Goal: Find specific page/section: Find specific page/section

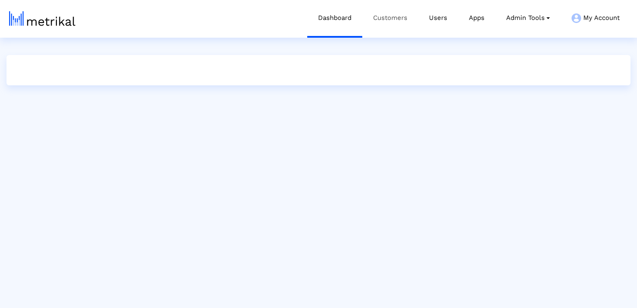
click at [399, 19] on link "Customers" at bounding box center [390, 18] width 56 height 36
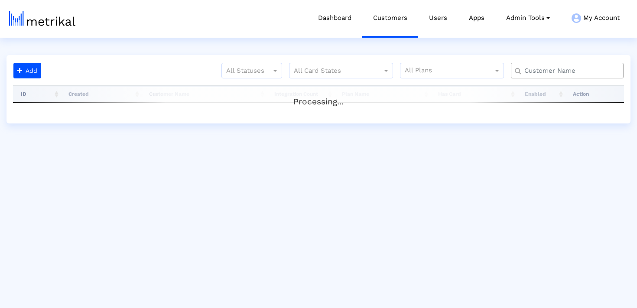
click at [539, 70] on input "text" at bounding box center [569, 70] width 102 height 9
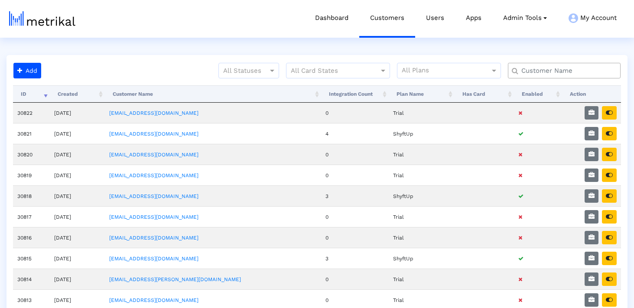
click at [539, 71] on input "text" at bounding box center [566, 70] width 102 height 9
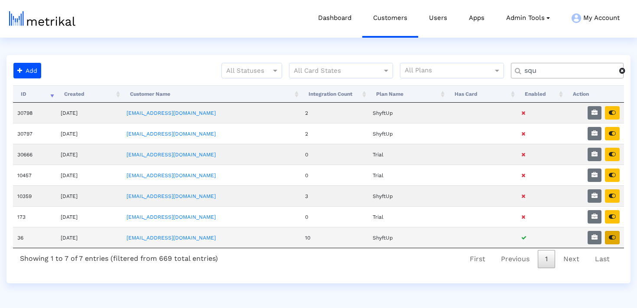
type input "squ"
click at [611, 232] on button "button" at bounding box center [612, 237] width 15 height 13
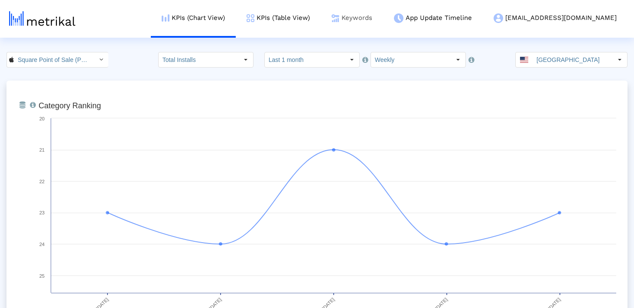
click at [380, 17] on link "Keywords" at bounding box center [352, 18] width 62 height 36
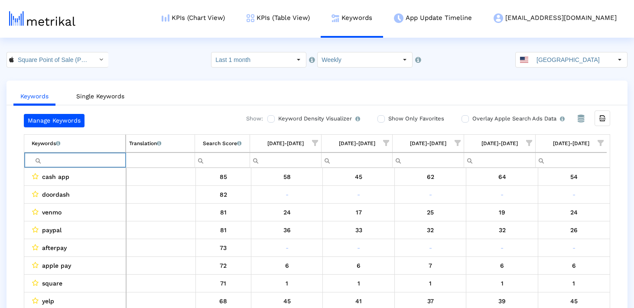
click at [103, 156] on input "Filter cell" at bounding box center [79, 160] width 94 height 14
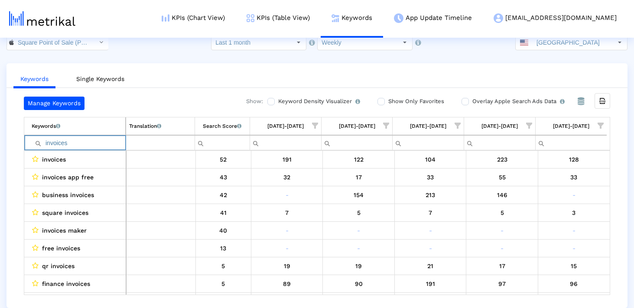
click at [524, 73] on ul "Keywords Single Keywords" at bounding box center [316, 78] width 621 height 20
click at [367, 70] on ul "Keywords Single Keywords" at bounding box center [316, 78] width 621 height 20
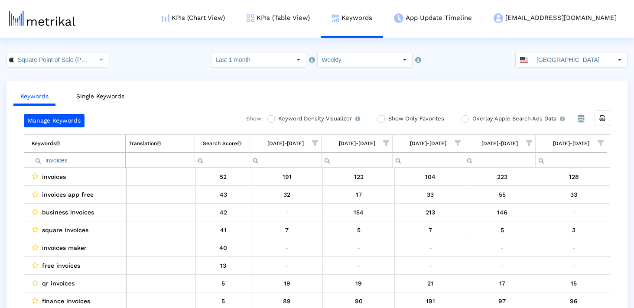
click at [461, 98] on ul "Keywords Single Keywords" at bounding box center [316, 95] width 621 height 20
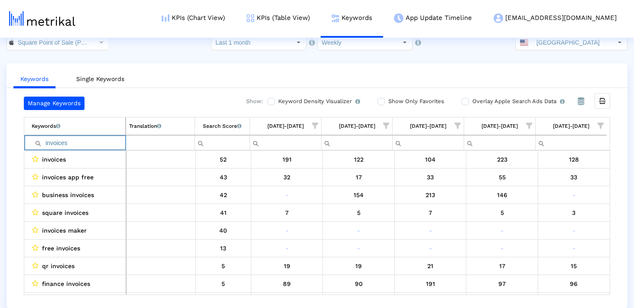
click at [111, 142] on input "invoices" at bounding box center [79, 143] width 94 height 14
click at [46, 143] on input "bbusiness" at bounding box center [79, 143] width 94 height 14
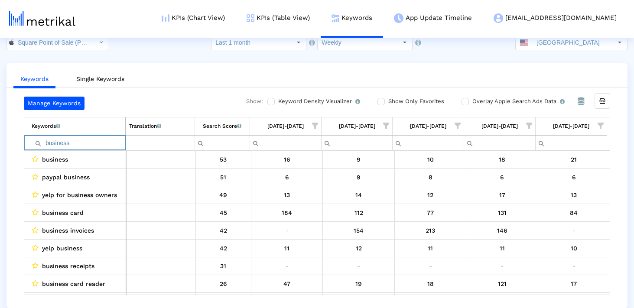
click at [67, 145] on input "business" at bounding box center [79, 143] width 94 height 14
click at [78, 143] on input "business" at bounding box center [79, 143] width 94 height 14
type input "dashboard"
